Goal: Information Seeking & Learning: Learn about a topic

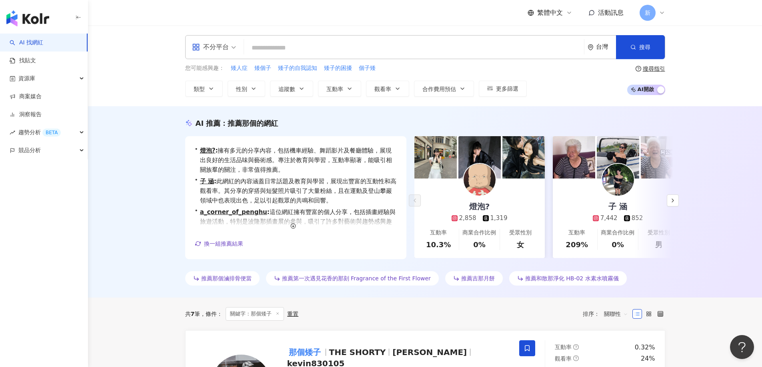
click at [288, 46] on input "search" at bounding box center [413, 47] width 333 height 15
type input "*********"
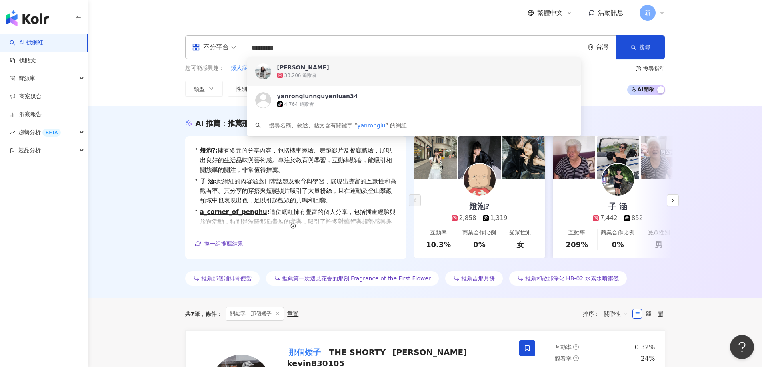
click at [333, 76] on div "33,206 追蹤者" at bounding box center [425, 76] width 296 height 8
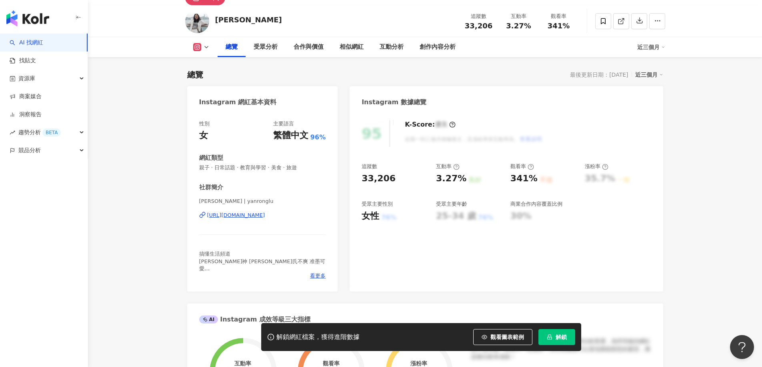
click at [567, 339] on button "解鎖" at bounding box center [556, 337] width 37 height 16
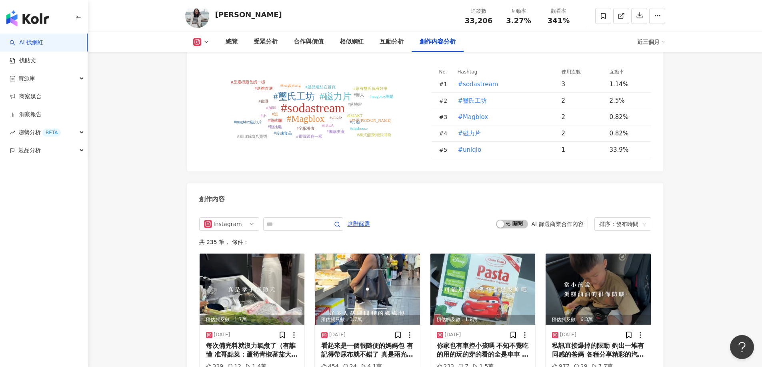
scroll to position [2351, 0]
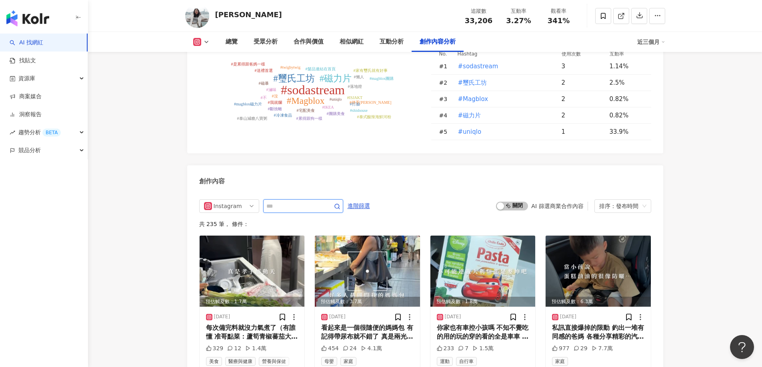
click at [322, 208] on input "text" at bounding box center [294, 207] width 56 height 10
type input "**"
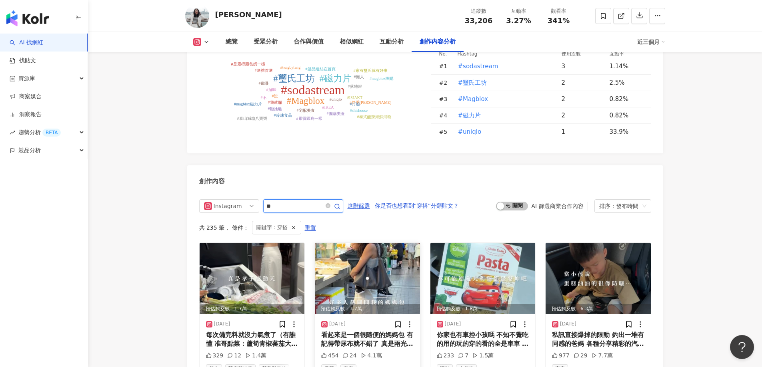
scroll to position [2462, 0]
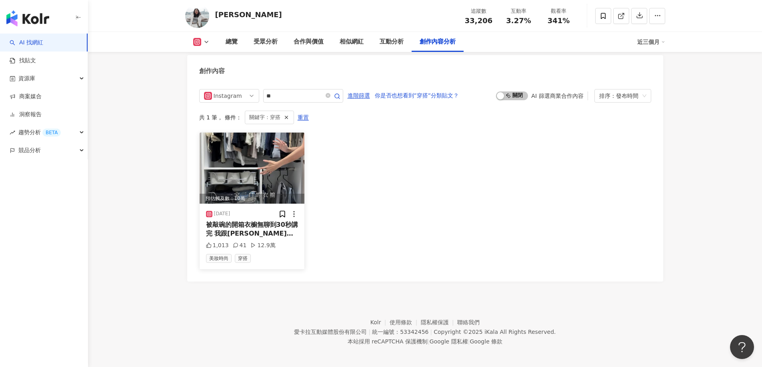
click at [255, 180] on img at bounding box center [252, 168] width 105 height 71
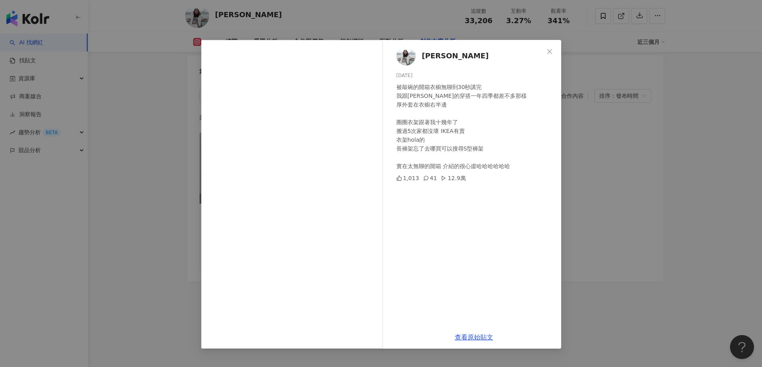
click at [152, 113] on div "呂Ami 2025/7/9 被敲碗的開箱衣櫥無聊到30秒講完 我跟廖公子的穿搭一年四季都差不多那樣 厚外套在衣櫥右半邊 圈圈衣架跟著我十幾年了 搬過5次家都沒…" at bounding box center [381, 183] width 762 height 367
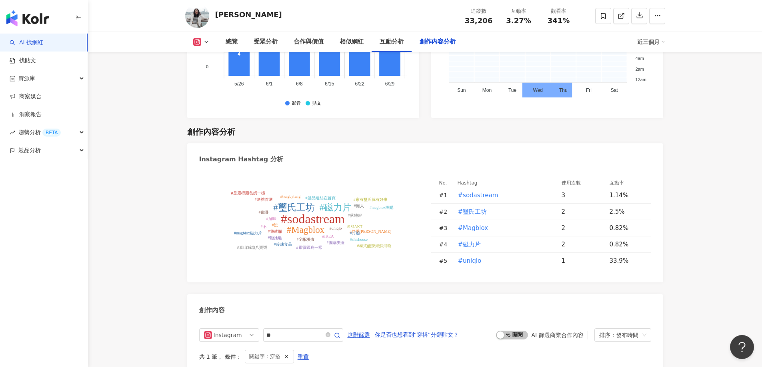
scroll to position [2462, 0]
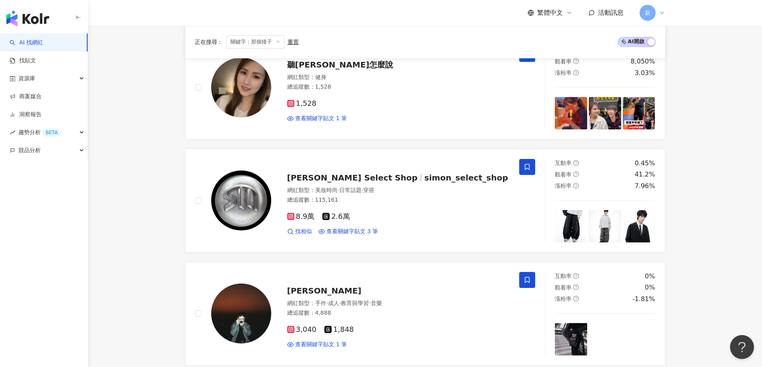
scroll to position [600, 0]
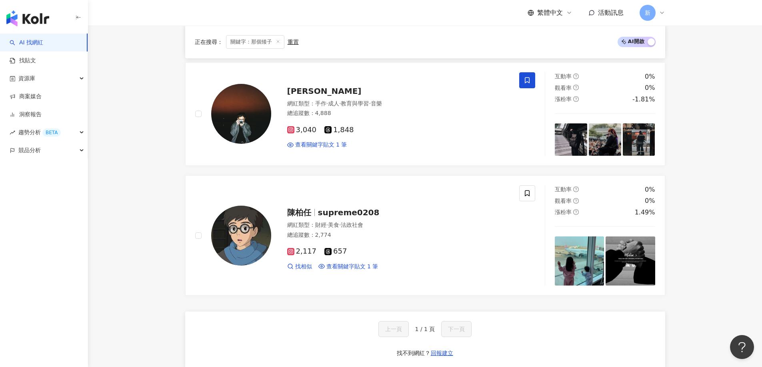
scroll to position [840, 0]
